Goal: Information Seeking & Learning: Learn about a topic

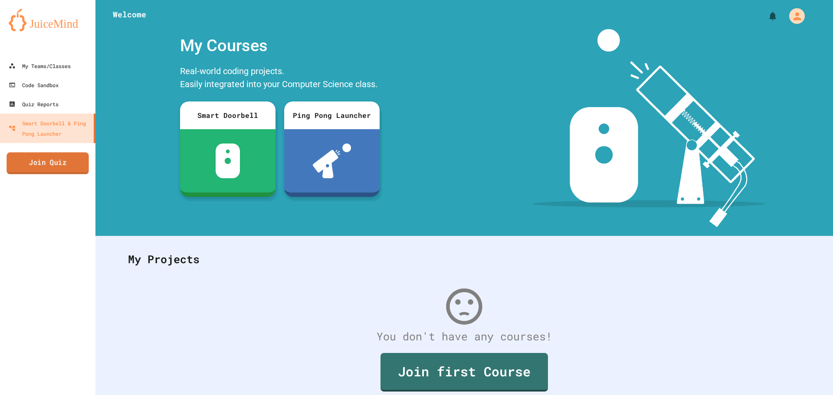
click at [68, 167] on link "Join Quiz" at bounding box center [48, 163] width 82 height 22
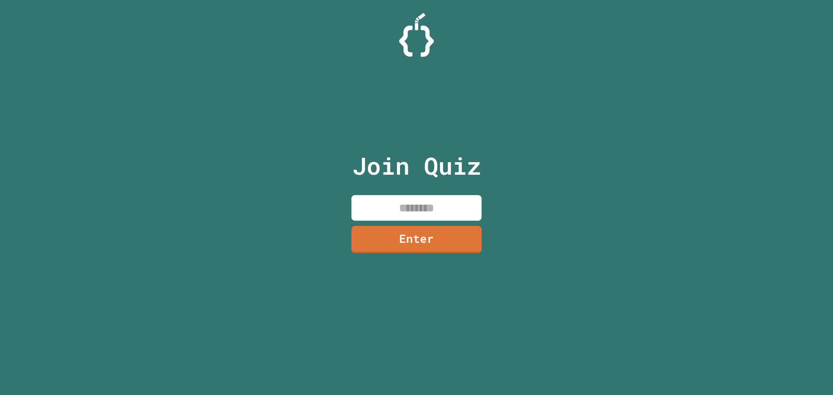
click at [470, 194] on div "Join Quiz Enter" at bounding box center [417, 198] width 146 height 352
click at [428, 196] on input at bounding box center [416, 208] width 130 height 26
click at [425, 202] on input at bounding box center [416, 208] width 130 height 26
type input "********"
click at [424, 249] on link "Enter" at bounding box center [417, 238] width 118 height 29
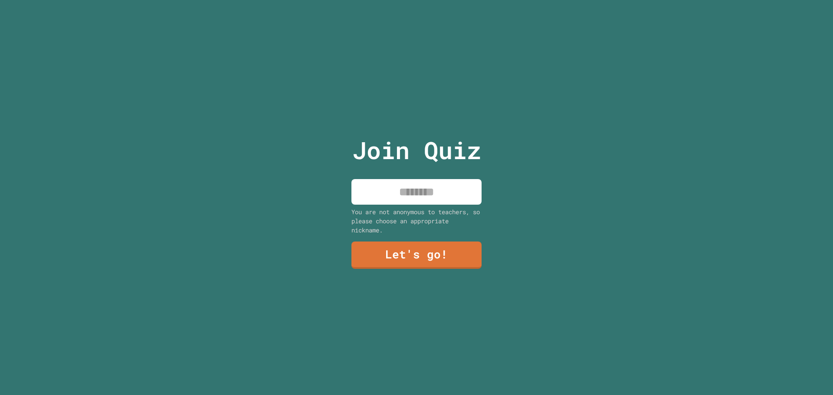
click at [423, 189] on input at bounding box center [416, 192] width 130 height 26
type input "****"
click at [418, 241] on link "Let's go!" at bounding box center [416, 255] width 131 height 28
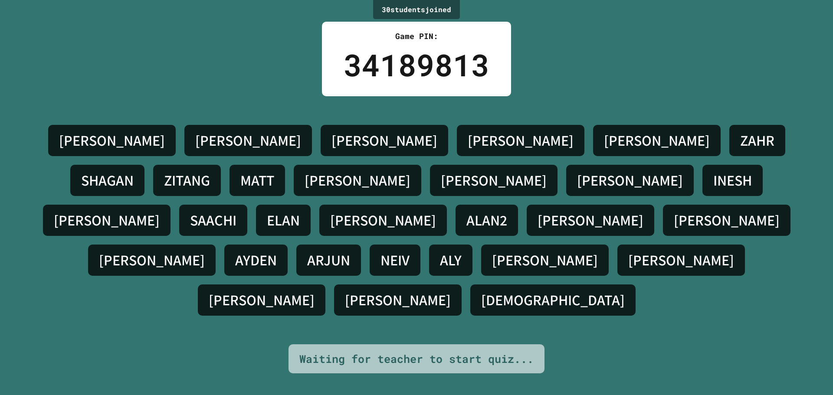
drag, startPoint x: 418, startPoint y: 222, endPoint x: 391, endPoint y: 218, distance: 27.2
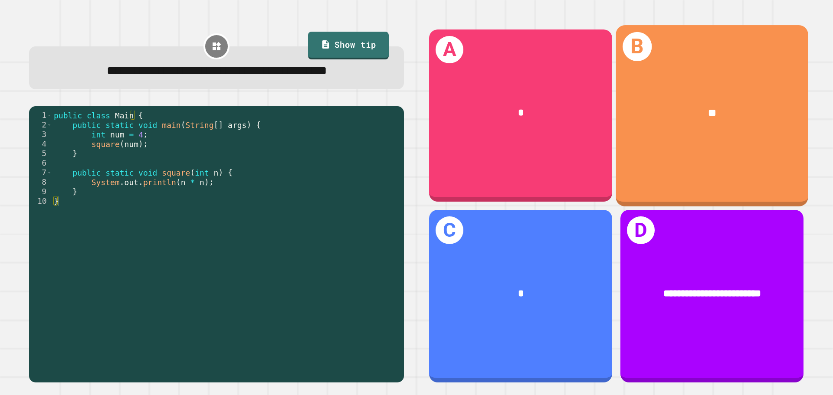
click at [645, 145] on div "B **" at bounding box center [712, 115] width 192 height 181
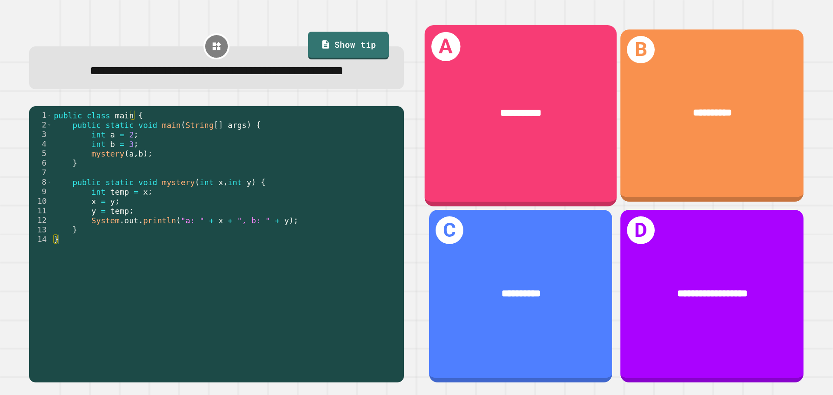
click at [568, 153] on div "**********" at bounding box center [521, 115] width 192 height 181
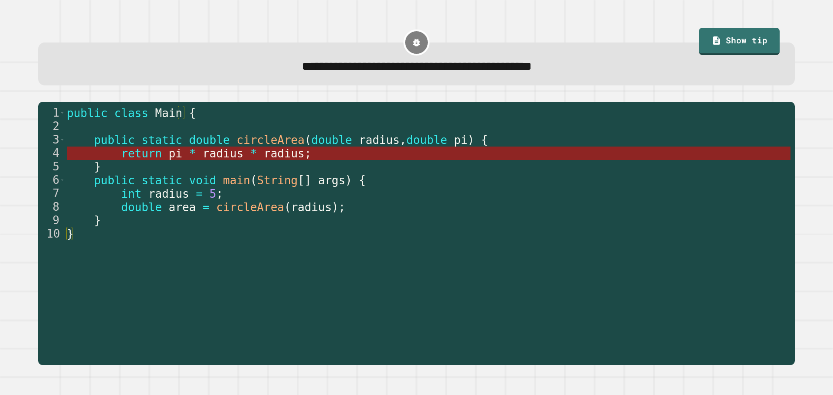
click at [168, 160] on span "pi" at bounding box center [174, 153] width 13 height 13
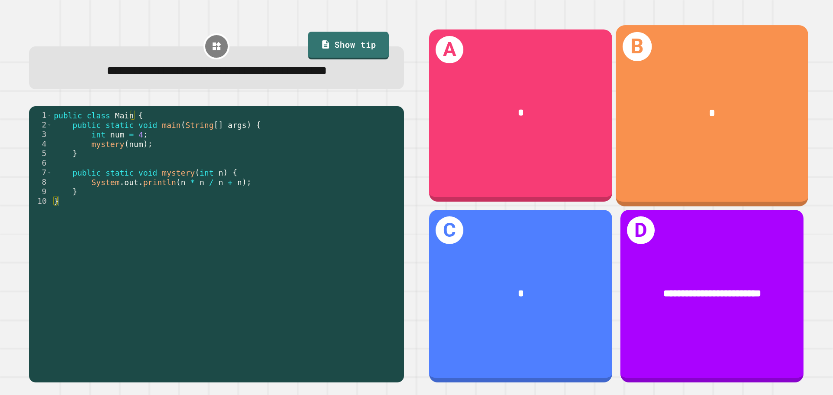
click at [676, 110] on div "*" at bounding box center [712, 113] width 150 height 16
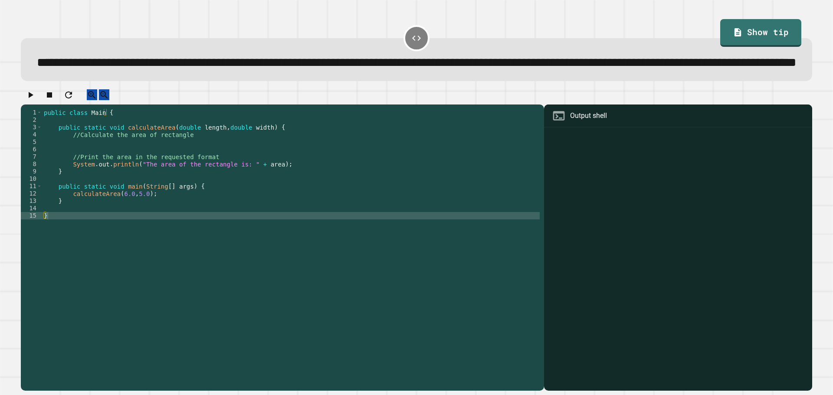
click at [121, 173] on div "public class Main { public static void calculateArea ( double length , double w…" at bounding box center [290, 230] width 497 height 243
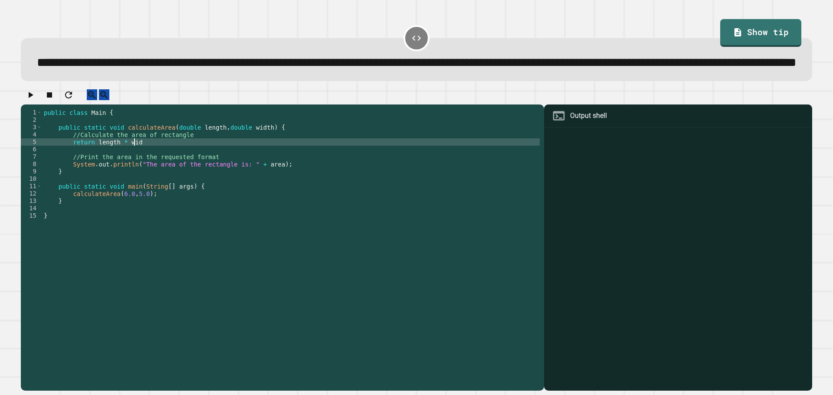
scroll to position [0, 6]
type textarea "*"
type textarea "**********"
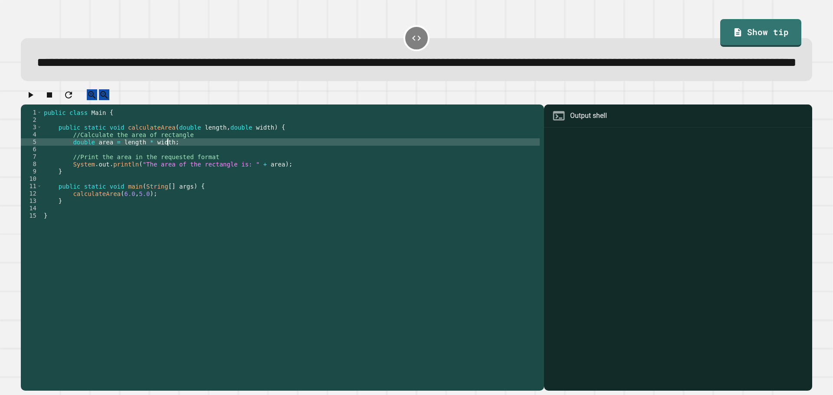
scroll to position [0, 8]
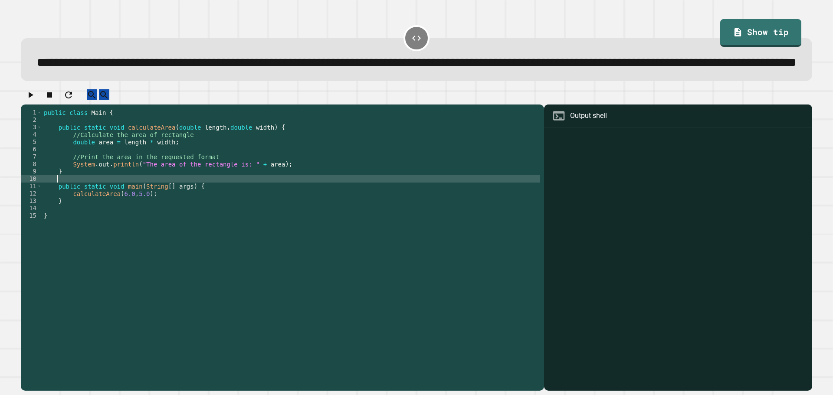
click at [246, 207] on div "public class Main { public static void calculateArea ( double length , double w…" at bounding box center [290, 230] width 497 height 243
click at [36, 100] on icon "button" at bounding box center [30, 95] width 10 height 10
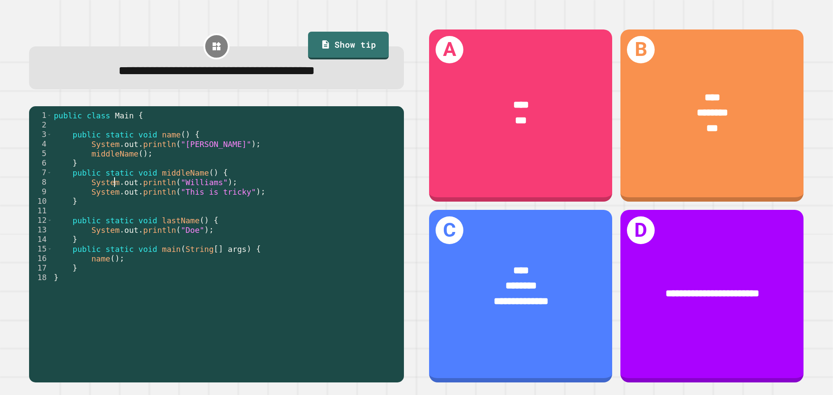
click at [113, 182] on div "public class Main { public static void name ( ) { System . out . println ( "[PE…" at bounding box center [225, 244] width 347 height 267
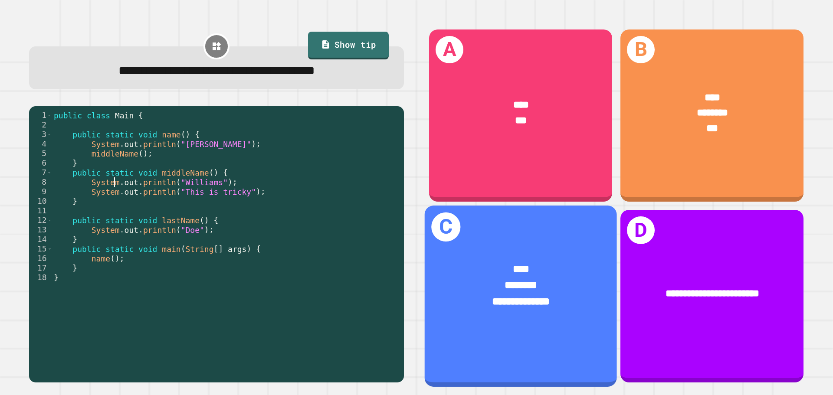
drag, startPoint x: 502, startPoint y: 311, endPoint x: 502, endPoint y: 317, distance: 6.1
click at [502, 317] on div at bounding box center [521, 318] width 150 height 16
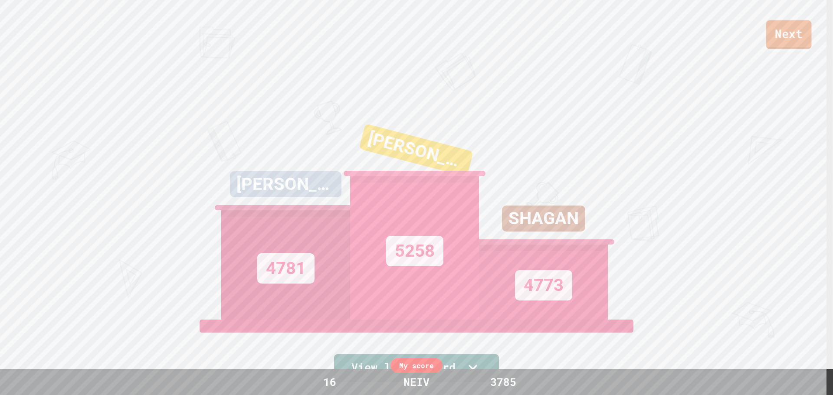
click at [803, 36] on link "Next" at bounding box center [789, 34] width 46 height 29
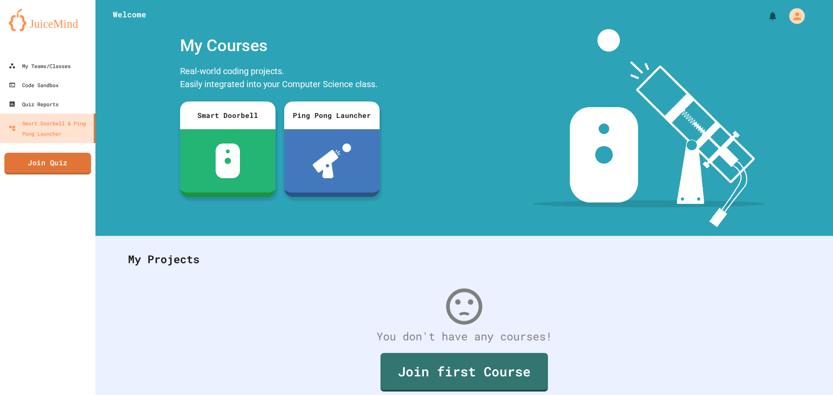
click at [71, 165] on link "Join Quiz" at bounding box center [47, 164] width 87 height 22
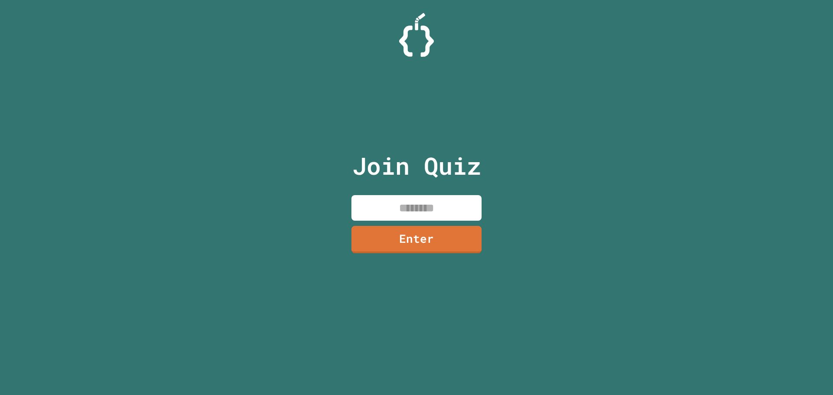
click at [477, 195] on input at bounding box center [416, 208] width 130 height 26
type input "********"
click at [434, 234] on link "Enter" at bounding box center [416, 240] width 131 height 28
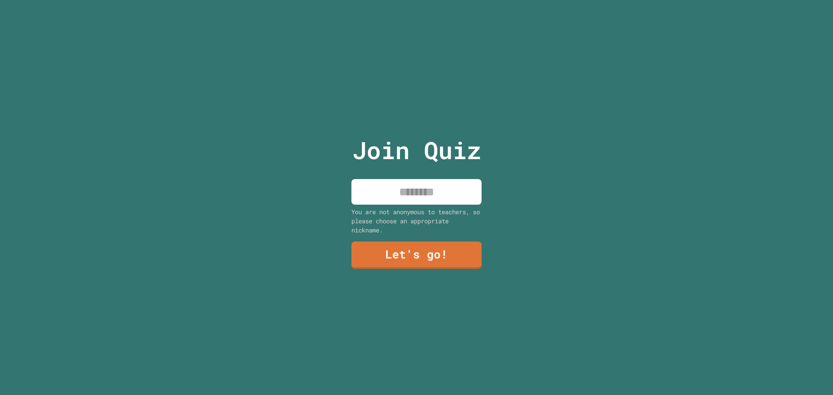
click at [409, 198] on input at bounding box center [416, 192] width 130 height 26
type input "****"
click at [395, 249] on link "Let's go!" at bounding box center [416, 254] width 132 height 29
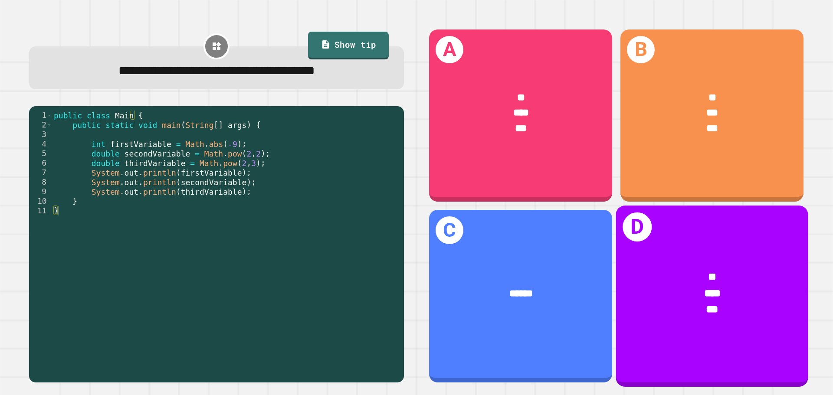
click at [717, 270] on div "*" at bounding box center [712, 278] width 150 height 16
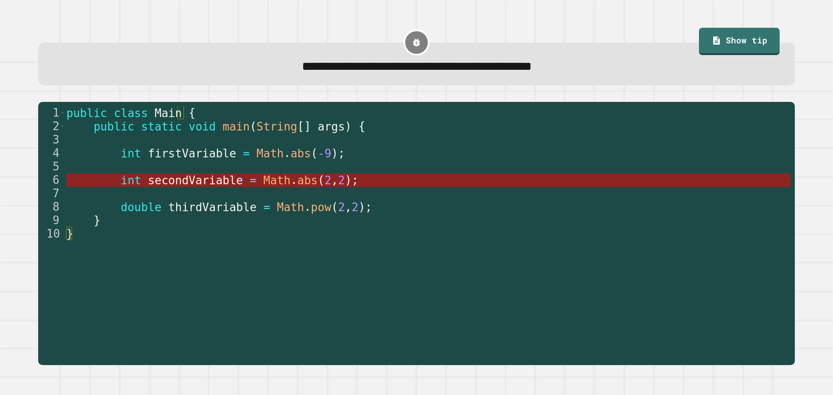
click at [297, 186] on span "abs" at bounding box center [307, 180] width 20 height 13
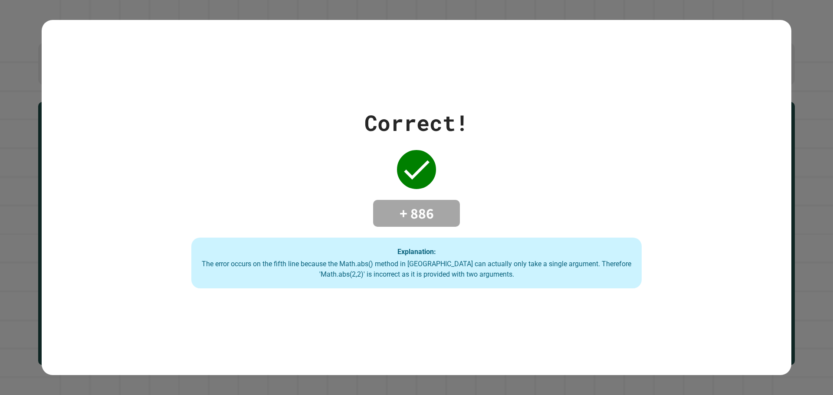
click at [524, 205] on div "Correct! + 886 Explanation: The error occurs on the fifth line because the Math…" at bounding box center [416, 198] width 643 height 182
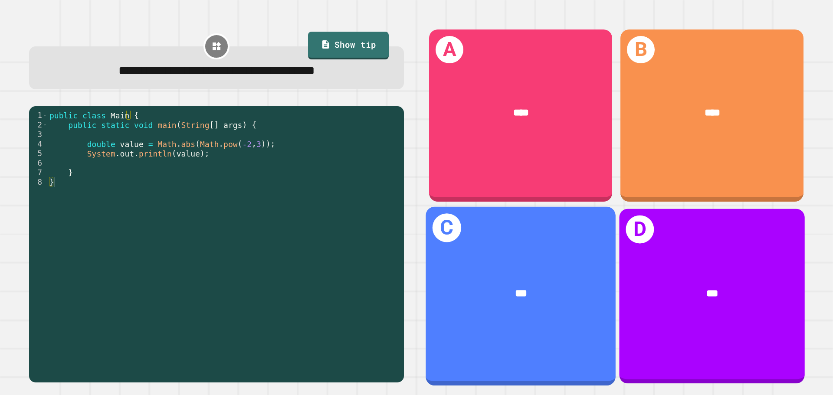
click at [544, 269] on div "***" at bounding box center [520, 294] width 190 height 58
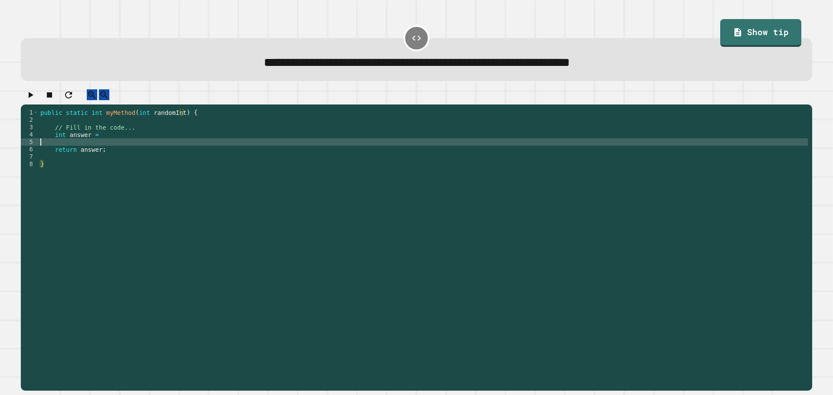
click at [368, 149] on div "public static int myMethod ( int randomInt ) { // Fill in the code... int answe…" at bounding box center [423, 241] width 769 height 265
click at [362, 147] on div "public static int myMethod ( int randomInt ) { // Fill in the code... int answe…" at bounding box center [423, 241] width 769 height 265
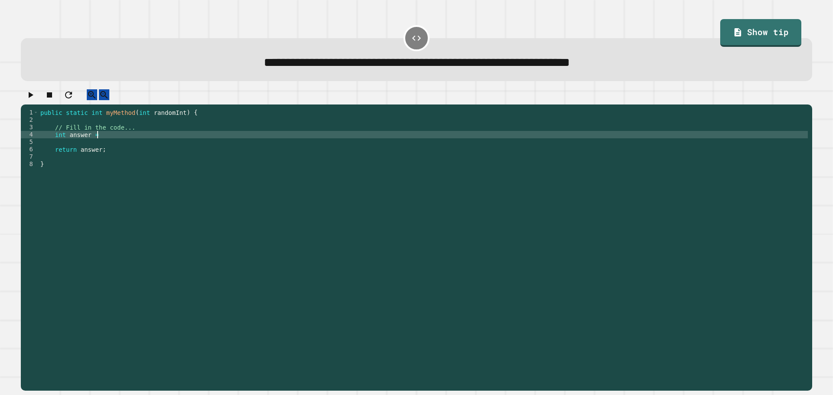
click at [166, 144] on div "public static int myMethod ( int randomInt ) { // Fill in the code... int answe…" at bounding box center [423, 241] width 769 height 265
click at [366, 141] on div "public static int myMethod ( int randomInt ) { // Fill in the code... int answe…" at bounding box center [423, 241] width 769 height 265
click at [30, 90] on div "**********" at bounding box center [415, 240] width 799 height 310
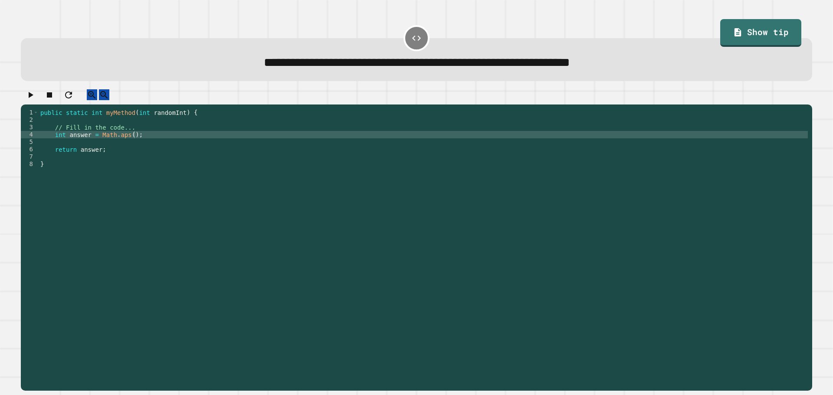
click at [26, 105] on div at bounding box center [416, 96] width 791 height 15
click at [35, 94] on button "button" at bounding box center [30, 94] width 10 height 11
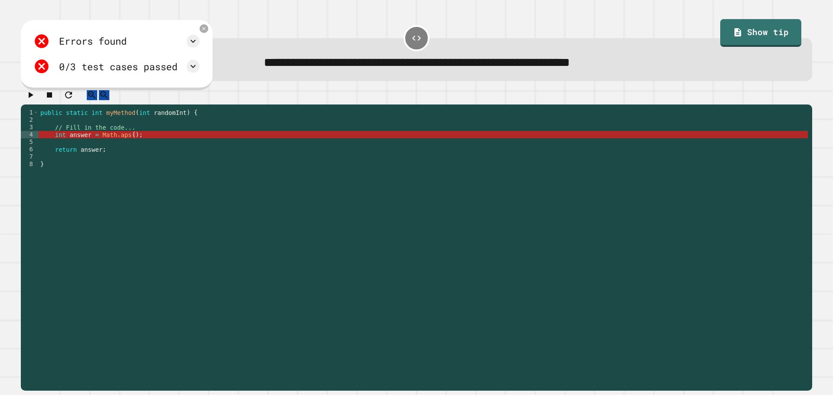
click at [213, 28] on div "Errors found /Main.java:4: error: cannot find symbol int answer = Math.aps(); ^…" at bounding box center [117, 55] width 192 height 70
click at [208, 32] on icon at bounding box center [203, 28] width 7 height 7
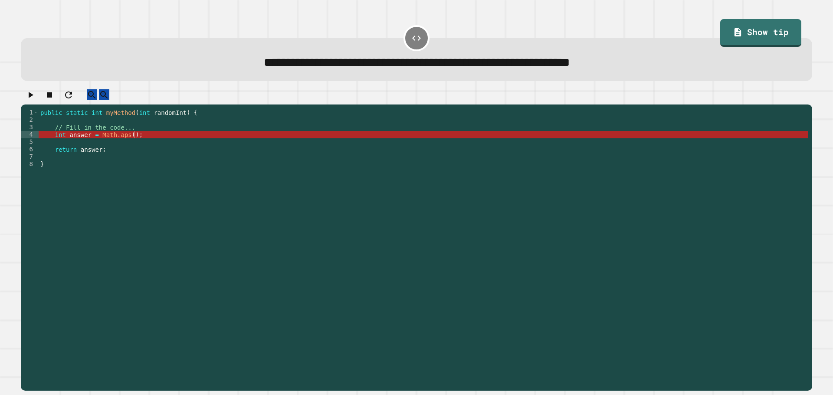
scroll to position [0, 6]
click at [188, 139] on div "public static int myMethod ( int randomInt ) { // Fill in the code... int answe…" at bounding box center [423, 241] width 769 height 265
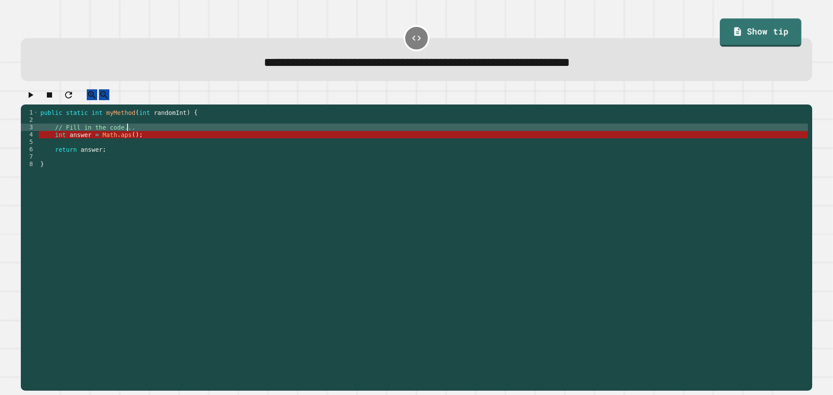
click at [759, 35] on link "Show tip" at bounding box center [761, 33] width 82 height 28
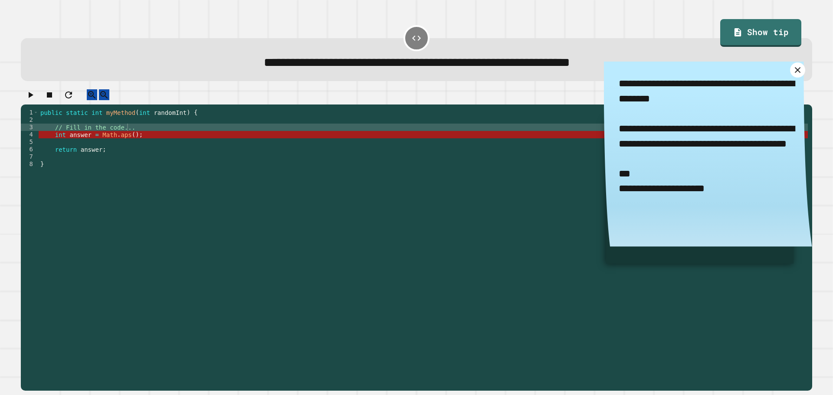
click at [794, 72] on icon at bounding box center [797, 70] width 6 height 6
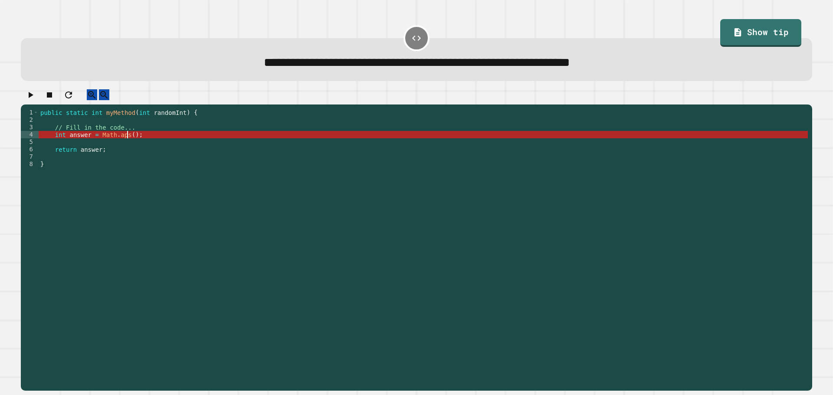
click at [128, 144] on div "public static int myMethod ( int randomInt ) { // Fill in the code... int answe…" at bounding box center [423, 241] width 769 height 265
click at [120, 141] on div "public static int myMethod ( int randomInt ) { // Fill in the code... int answe…" at bounding box center [423, 241] width 769 height 265
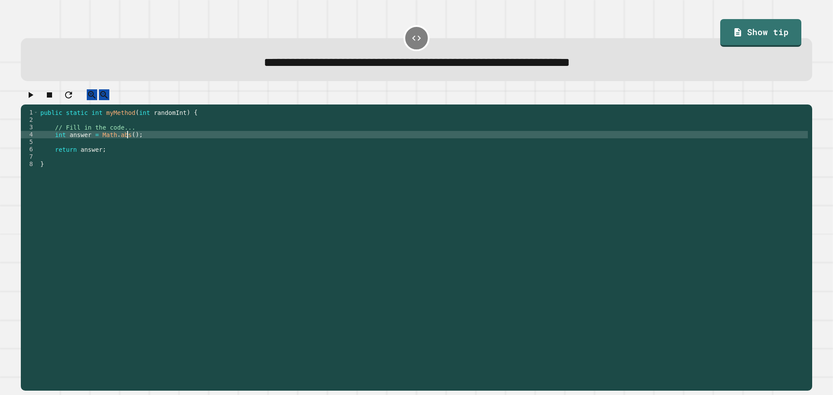
click at [126, 144] on div "public static int myMethod ( int randomInt ) { // Fill in the code... int answe…" at bounding box center [423, 241] width 769 height 265
type textarea "**********"
click at [34, 100] on icon "button" at bounding box center [30, 95] width 10 height 10
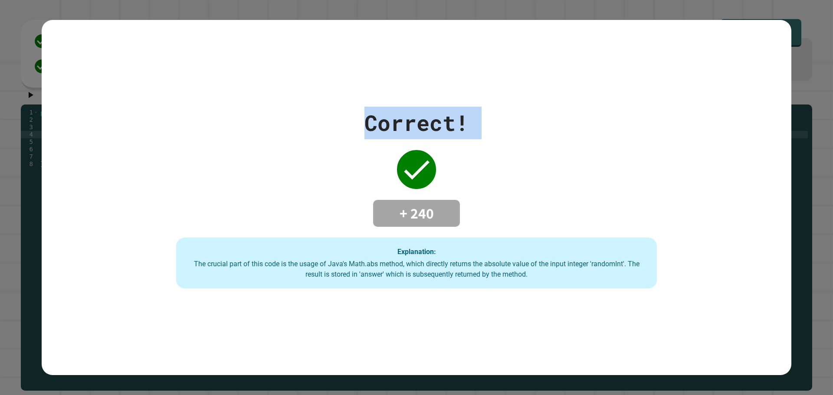
drag, startPoint x: 324, startPoint y: 134, endPoint x: 362, endPoint y: 207, distance: 82.8
click at [362, 207] on div "Correct! + 240 Explanation: The crucial part of this code is the usage of Java'…" at bounding box center [416, 198] width 687 height 182
click at [370, 196] on div "Correct! + 240 Explanation: The crucial part of this code is the usage of Java'…" at bounding box center [416, 198] width 687 height 182
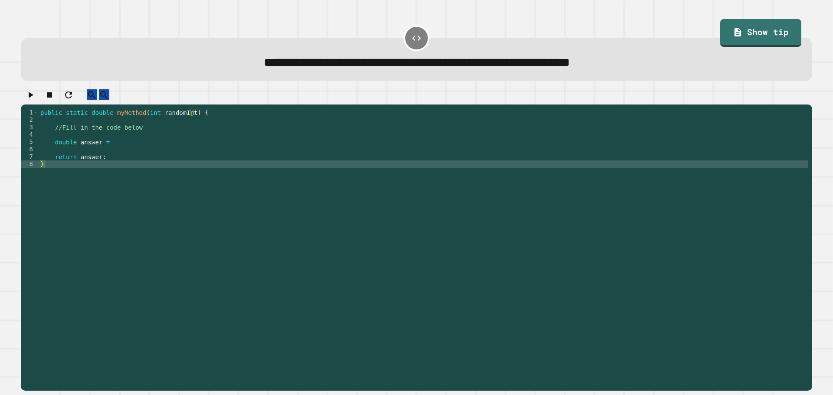
click at [124, 151] on div "public static double myMethod ( int randomInt ) { //Fill in the code below doub…" at bounding box center [423, 241] width 769 height 265
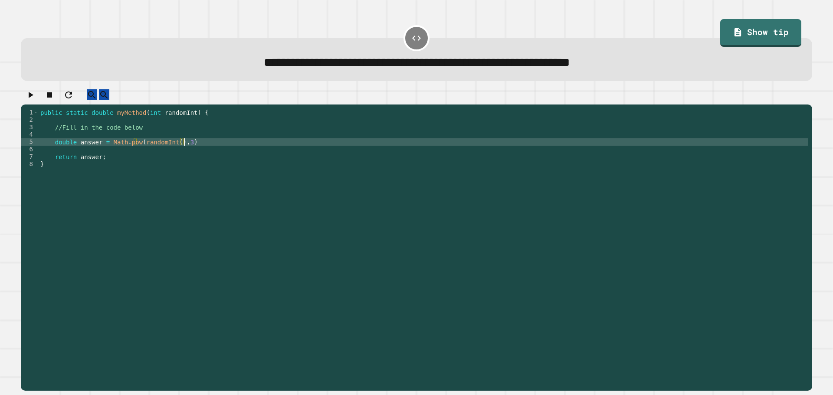
scroll to position [0, 10]
click at [262, 152] on div "public static double myMethod ( int randomInt ) { //Fill in the code below doub…" at bounding box center [423, 241] width 769 height 265
click at [26, 100] on button "button" at bounding box center [30, 94] width 10 height 11
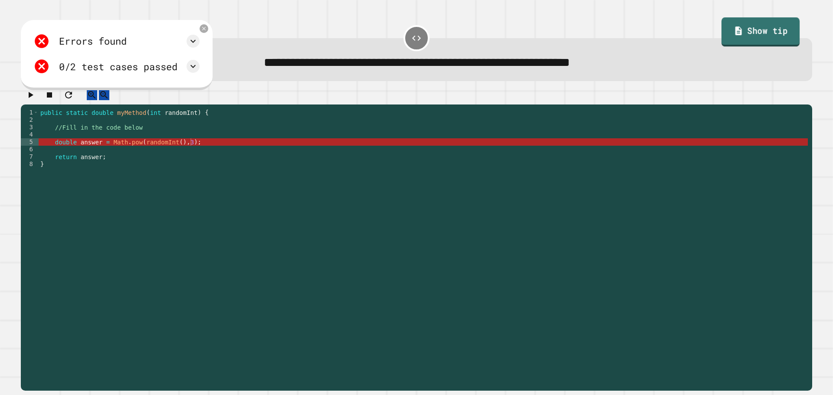
click at [747, 43] on link "Show tip" at bounding box center [760, 32] width 78 height 29
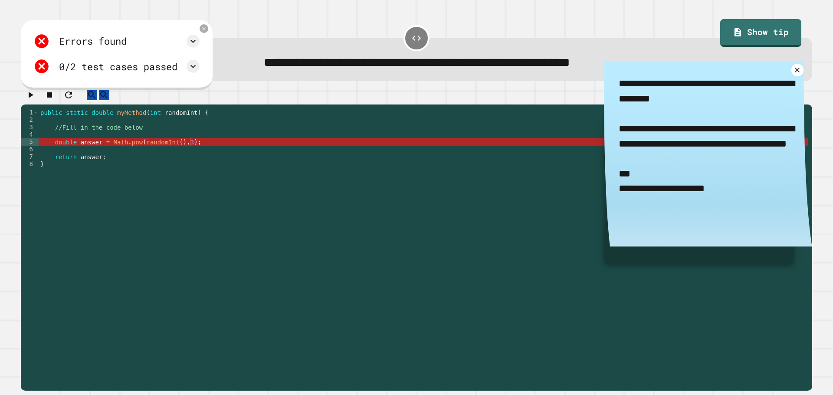
scroll to position [0, 0]
click at [257, 156] on div "public static double myMethod ( int randomInt ) { //Fill in the code below doub…" at bounding box center [423, 241] width 769 height 265
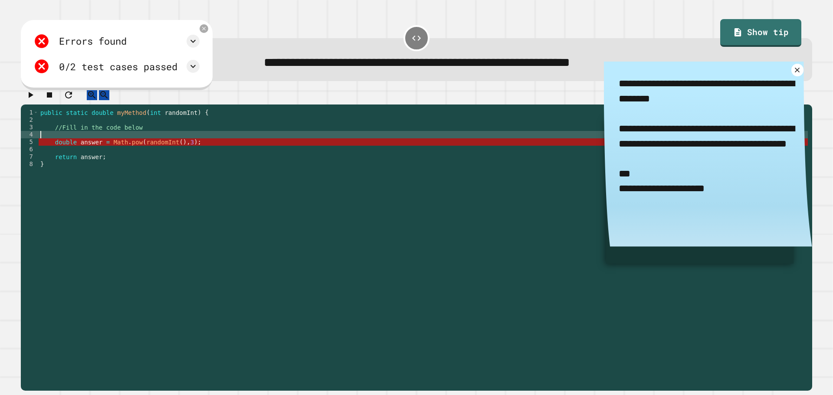
click at [255, 146] on div "public static double myMethod ( int randomInt ) { //Fill in the code below doub…" at bounding box center [423, 241] width 769 height 265
click at [794, 70] on icon at bounding box center [797, 70] width 6 height 6
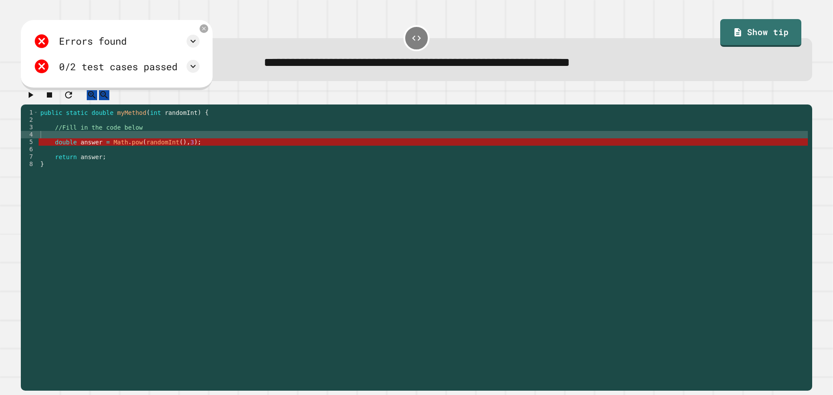
click at [183, 149] on div "public static double myMethod ( int randomInt ) { //Fill in the code below doub…" at bounding box center [423, 241] width 769 height 265
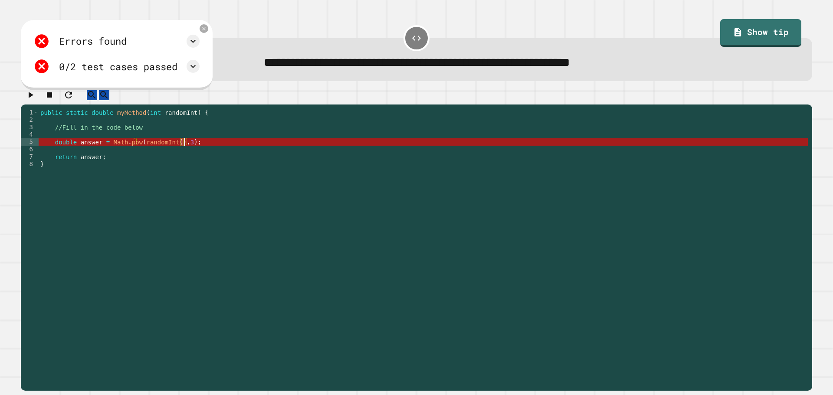
click at [183, 149] on div "public static double myMethod ( int randomInt ) { //Fill in the code below doub…" at bounding box center [423, 241] width 769 height 265
click at [183, 150] on div "public static double myMethod ( int randomInt ) { //Fill in the code below doub…" at bounding box center [423, 234] width 769 height 251
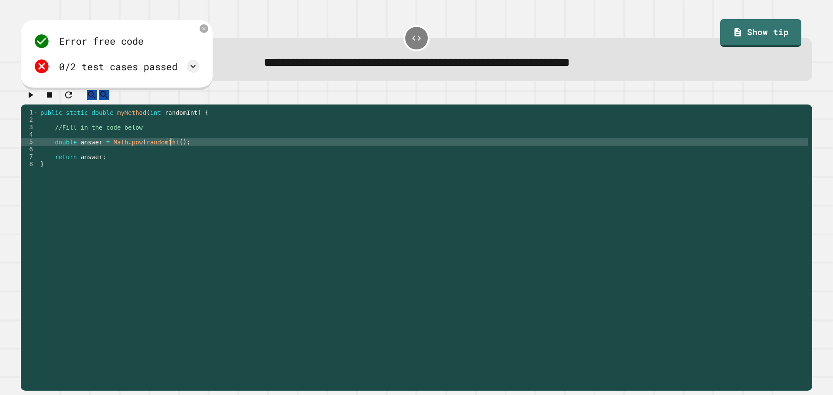
scroll to position [0, 10]
click at [29, 100] on icon "button" at bounding box center [30, 95] width 10 height 10
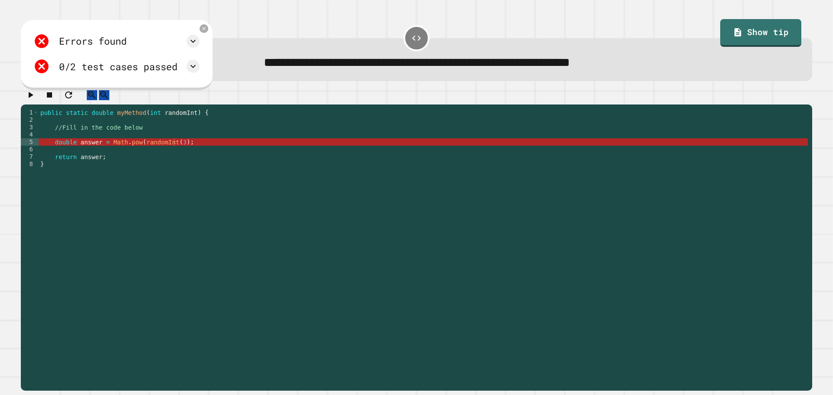
click at [201, 149] on div "public static double myMethod ( int randomInt ) { //Fill in the code below doub…" at bounding box center [423, 241] width 769 height 265
click at [176, 151] on div "public static double myMethod ( int randomInt ) { //Fill in the code below doub…" at bounding box center [423, 241] width 769 height 265
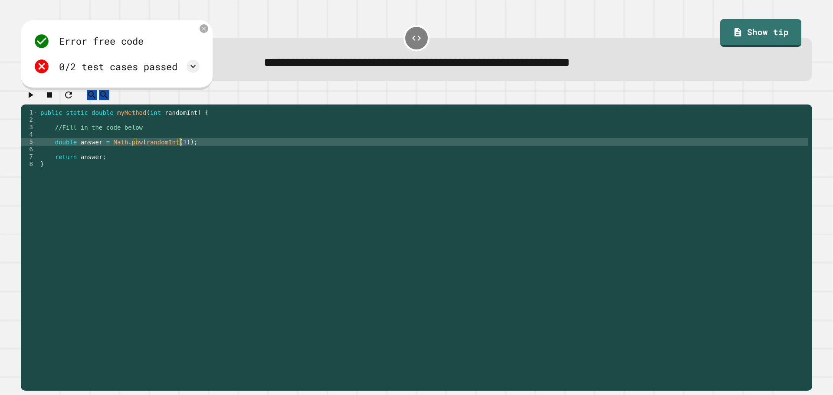
click at [42, 95] on div at bounding box center [416, 96] width 791 height 15
click at [33, 100] on icon "button" at bounding box center [30, 95] width 10 height 10
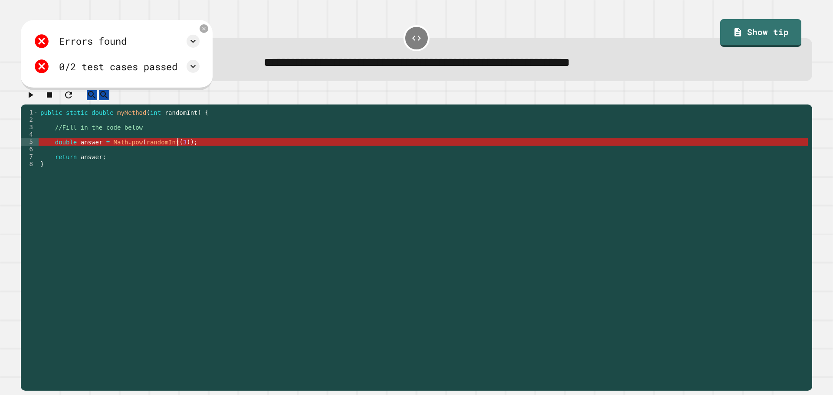
click at [178, 150] on div "public static double myMethod ( int randomInt ) { //Fill in the code below doub…" at bounding box center [423, 241] width 769 height 265
click at [181, 150] on div "public static double myMethod ( int randomInt ) { //Fill in the code below doub…" at bounding box center [423, 241] width 769 height 265
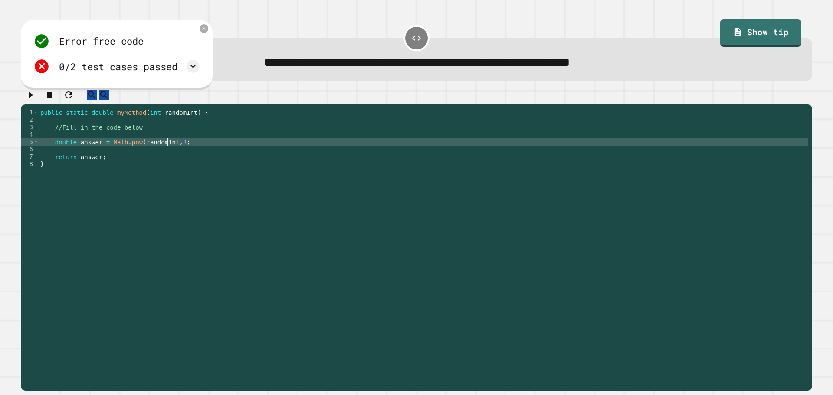
click at [166, 150] on div "public static double myMethod ( int randomInt ) { //Fill in the code below doub…" at bounding box center [423, 241] width 769 height 265
click at [177, 152] on div "public static double myMethod ( int randomInt ) { //Fill in the code below doub…" at bounding box center [423, 241] width 769 height 265
type textarea "**********"
click at [36, 100] on icon "button" at bounding box center [30, 95] width 10 height 10
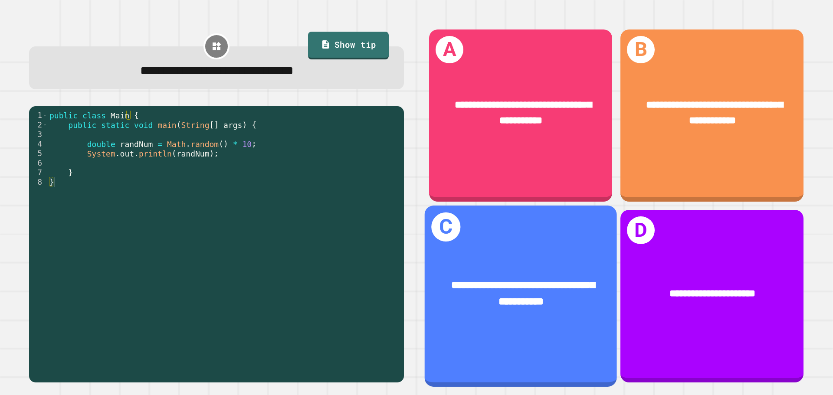
click at [514, 257] on div "**********" at bounding box center [521, 294] width 192 height 75
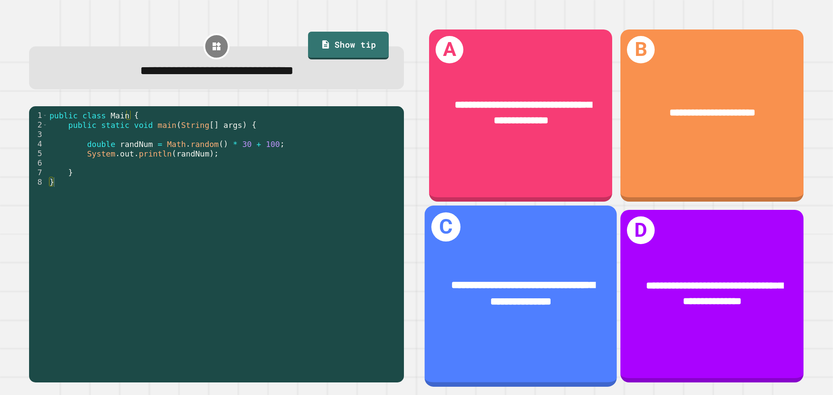
click at [503, 257] on div "**********" at bounding box center [521, 294] width 192 height 75
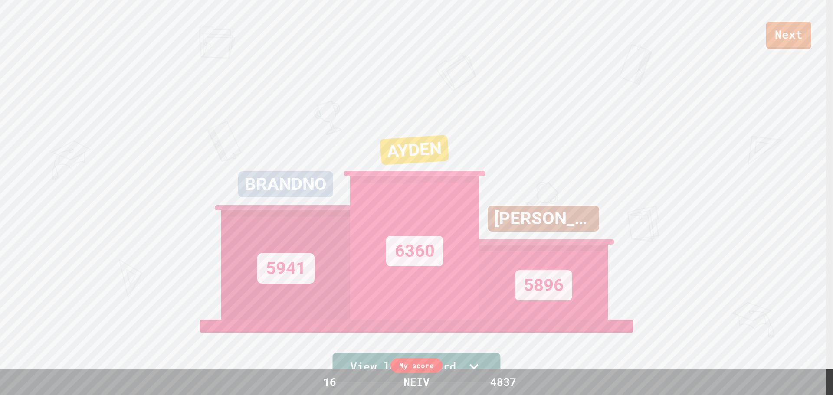
click at [483, 358] on link "View leaderboard" at bounding box center [417, 367] width 168 height 29
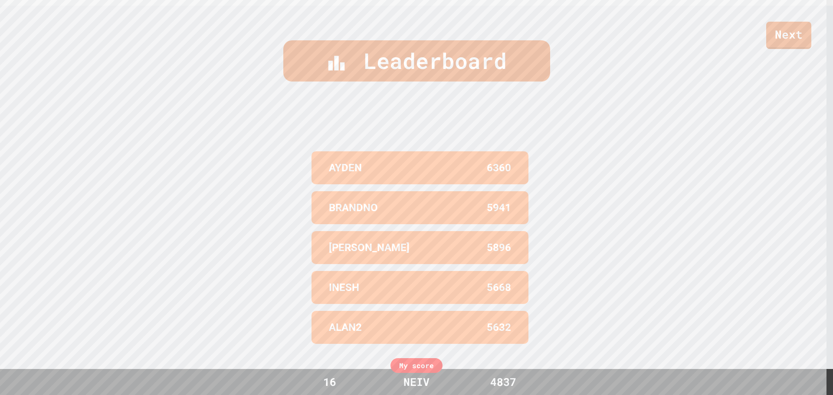
scroll to position [392, 0]
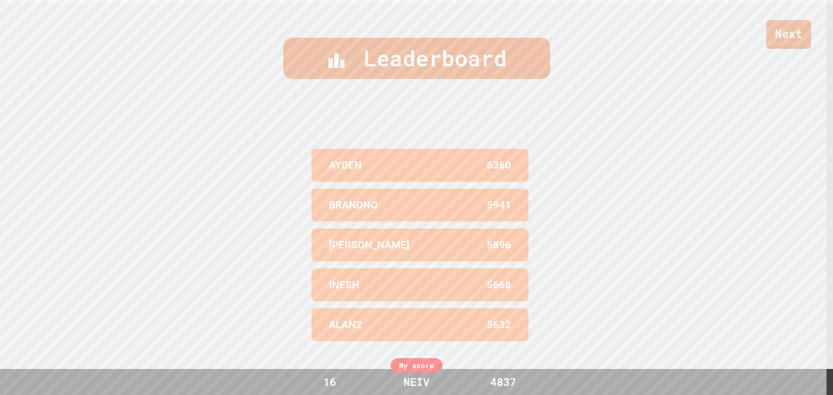
click at [800, 39] on link "Next" at bounding box center [788, 34] width 45 height 29
